Goal: Information Seeking & Learning: Find specific page/section

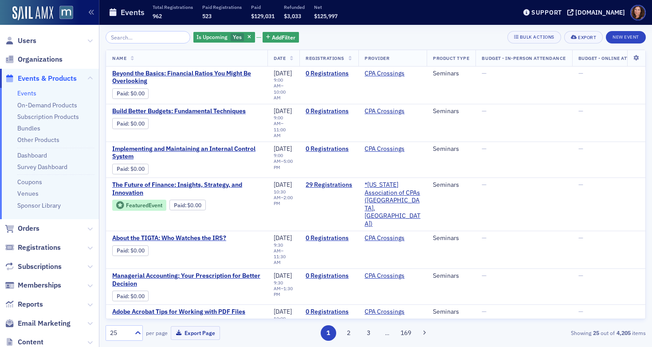
click at [135, 40] on input "search" at bounding box center [148, 37] width 85 height 12
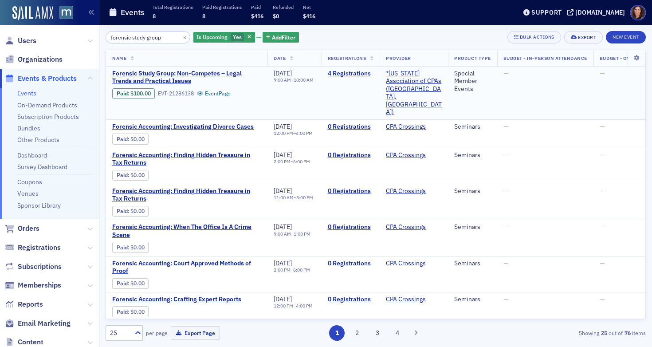
type input "forensic study group"
click at [165, 75] on span "Forensic Study Group: Non-Competes – Legal Trends and Practical Issues" at bounding box center [186, 78] width 149 height 16
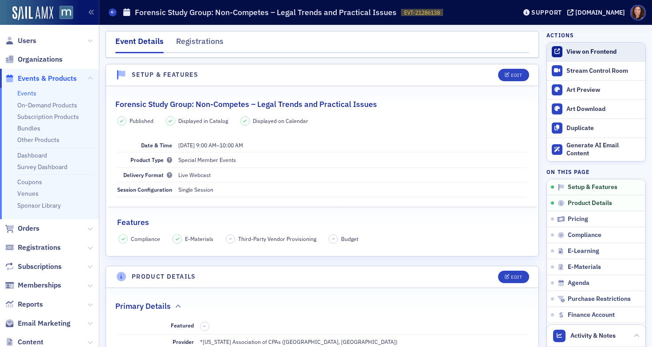
click at [566, 52] on div "View on Frontend" at bounding box center [603, 52] width 75 height 8
